Goal: Entertainment & Leisure: Browse casually

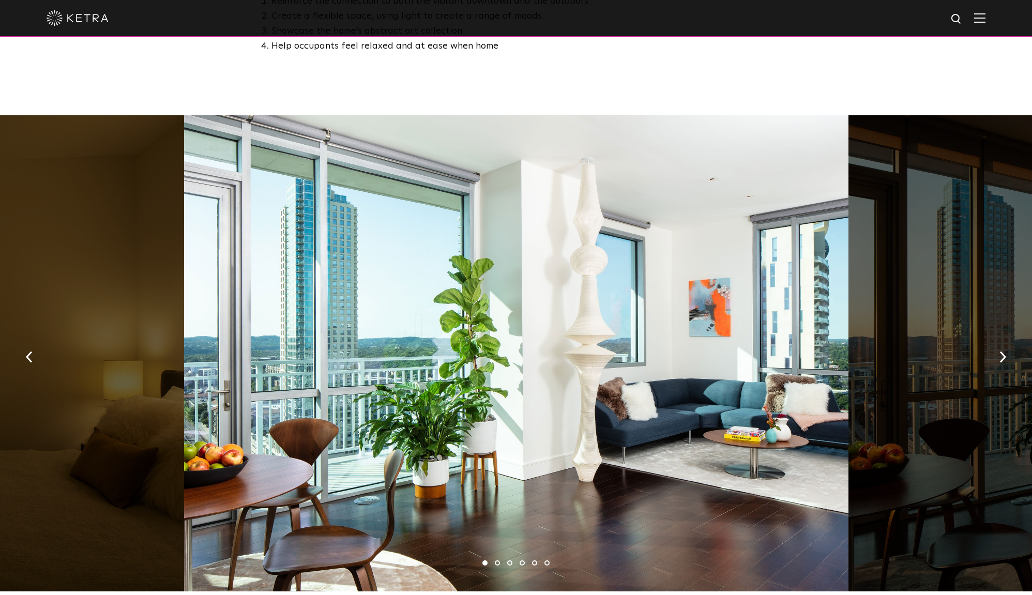
scroll to position [644, 0]
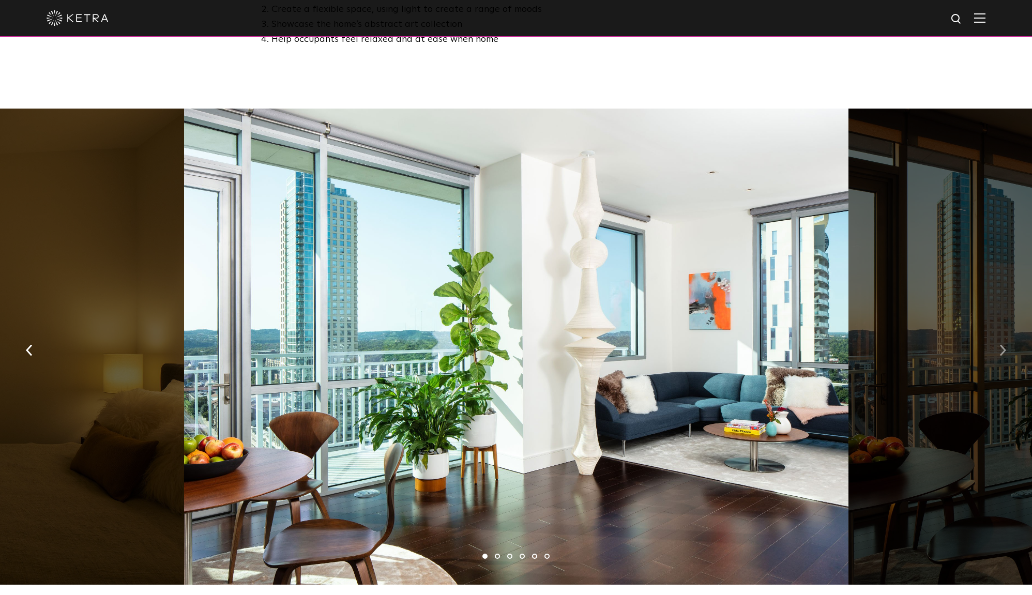
click at [1002, 344] on img "button" at bounding box center [1002, 349] width 7 height 11
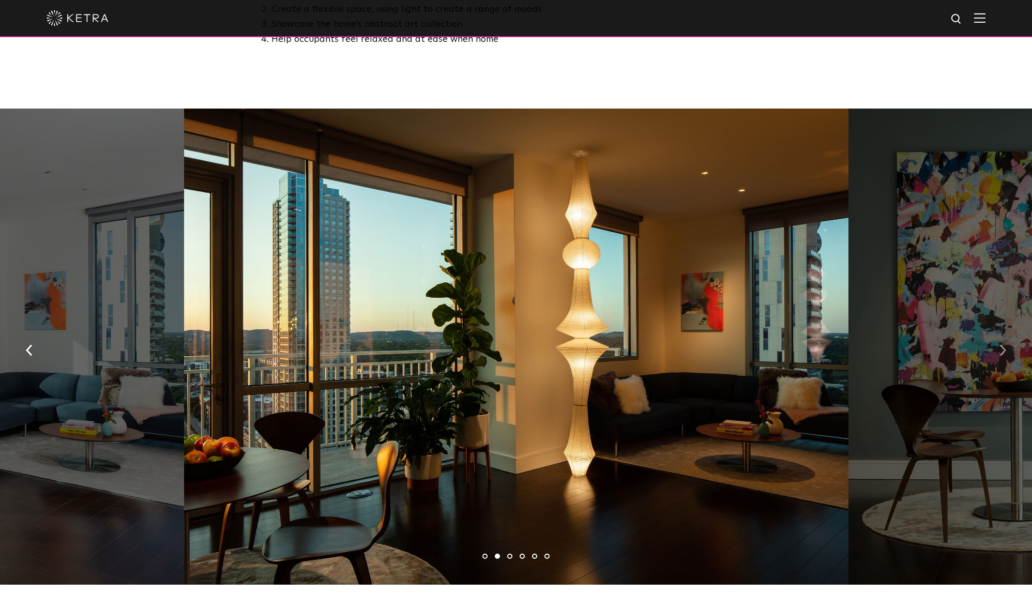
click at [1002, 344] on img "button" at bounding box center [1002, 349] width 7 height 11
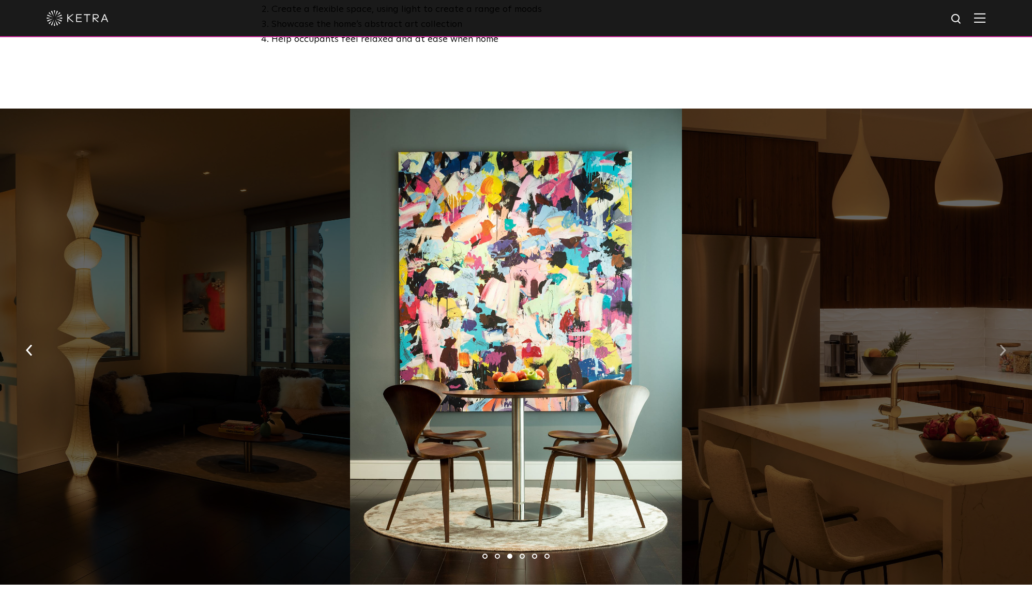
click at [1002, 344] on img "button" at bounding box center [1002, 349] width 7 height 11
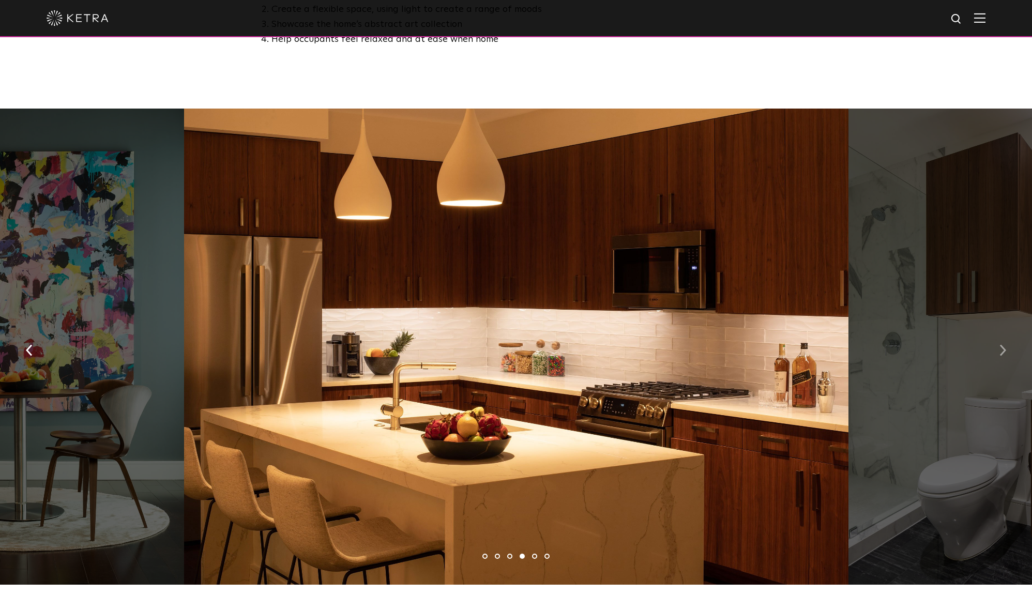
click at [1002, 344] on img "button" at bounding box center [1002, 349] width 7 height 11
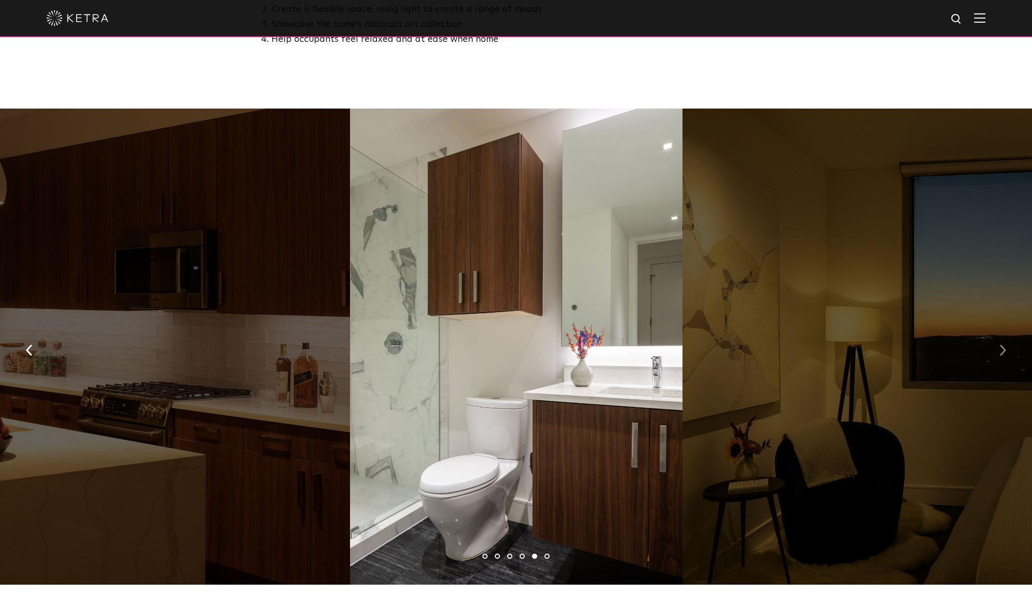
click at [1002, 344] on img "button" at bounding box center [1002, 349] width 7 height 11
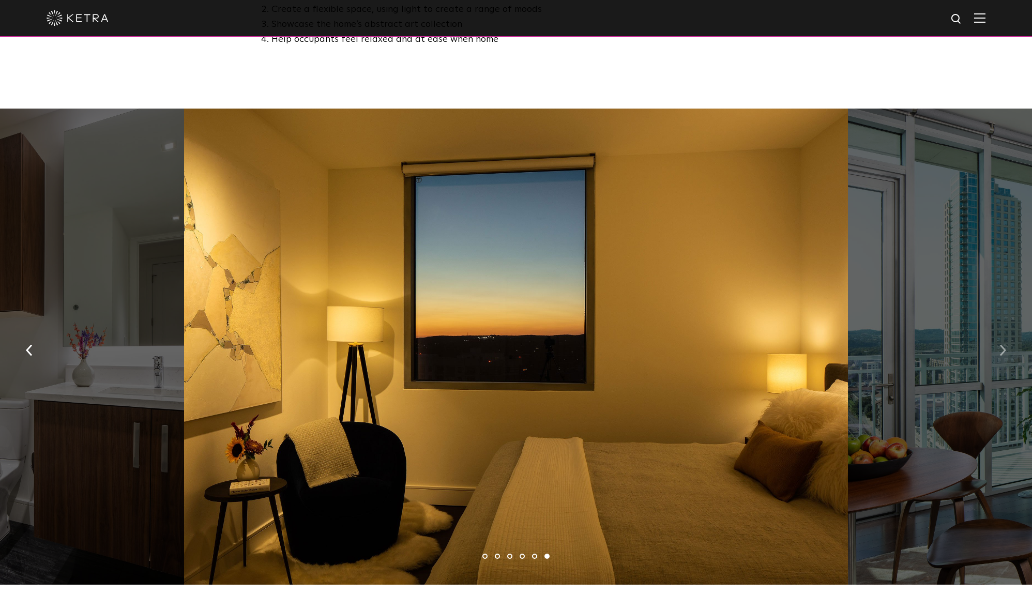
click at [1003, 344] on img "button" at bounding box center [1002, 349] width 7 height 11
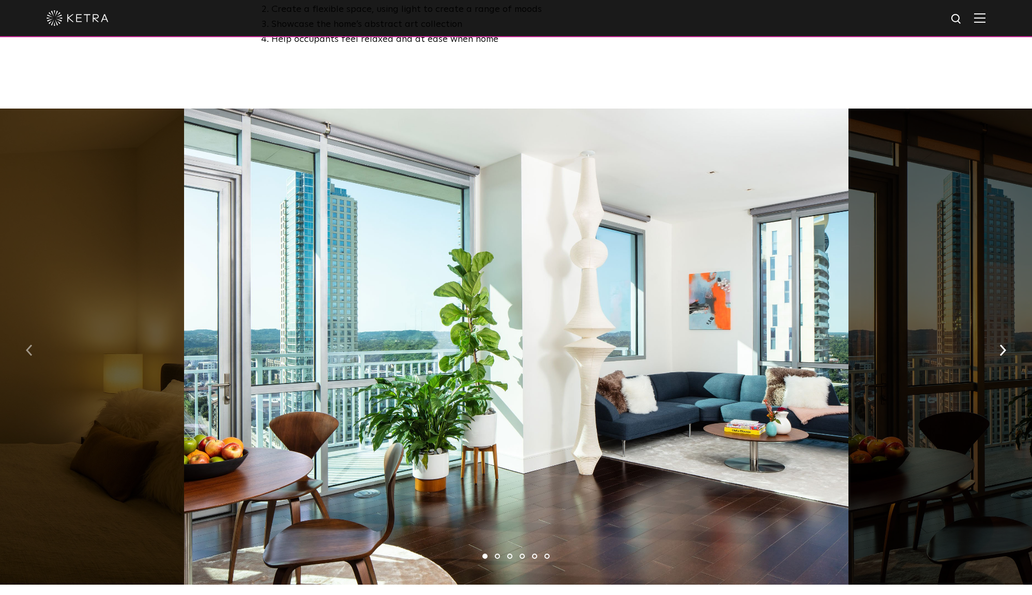
click at [26, 344] on img "button" at bounding box center [29, 349] width 7 height 11
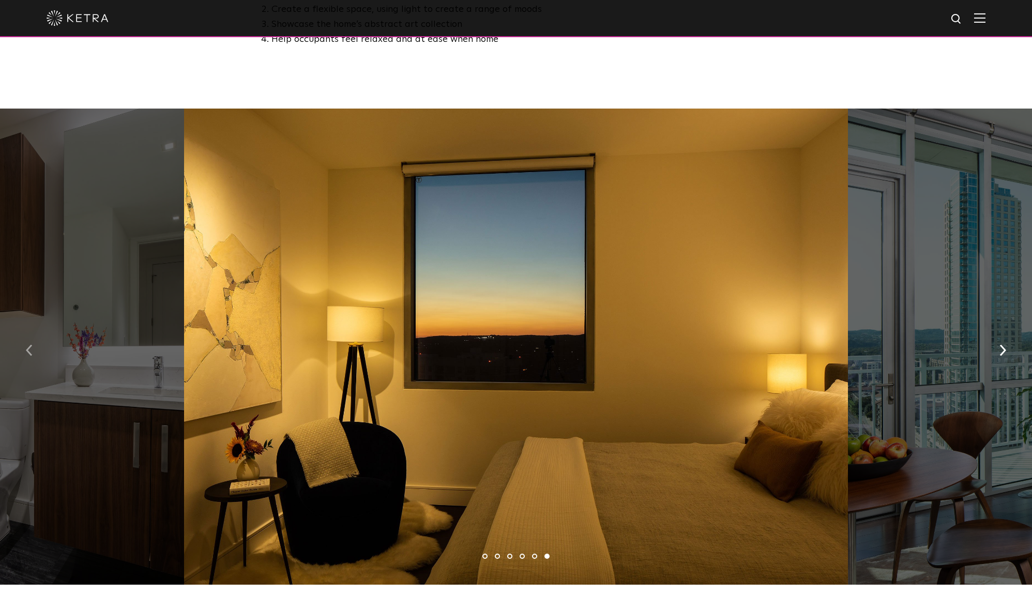
click at [26, 344] on img "button" at bounding box center [29, 349] width 7 height 11
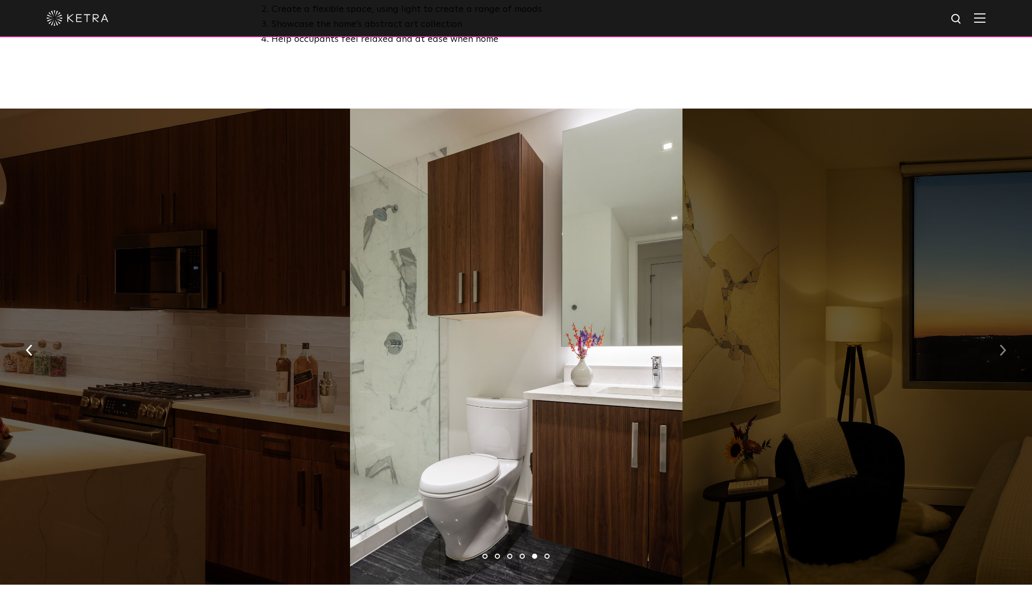
click at [1004, 344] on img "button" at bounding box center [1002, 349] width 7 height 11
